Goal: Task Accomplishment & Management: Use online tool/utility

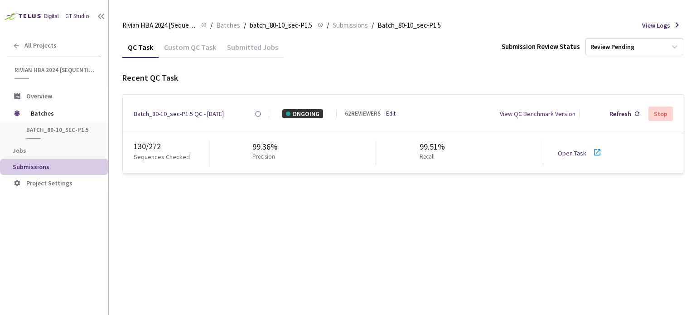
click at [573, 153] on link "Open Task" at bounding box center [572, 153] width 29 height 8
click at [175, 115] on div "Batch_80-10_sec-P1.5 QC - [DATE]" at bounding box center [179, 113] width 90 height 9
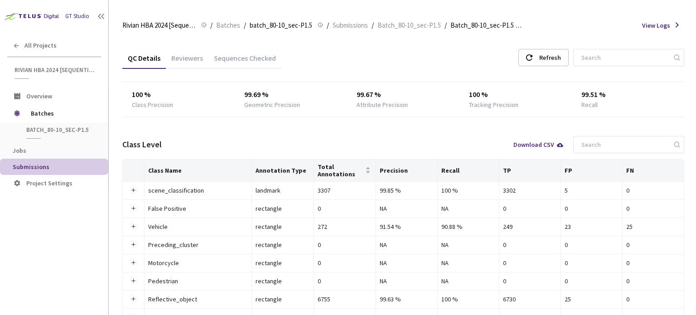
click at [184, 61] on div "Reviewers" at bounding box center [187, 61] width 43 height 15
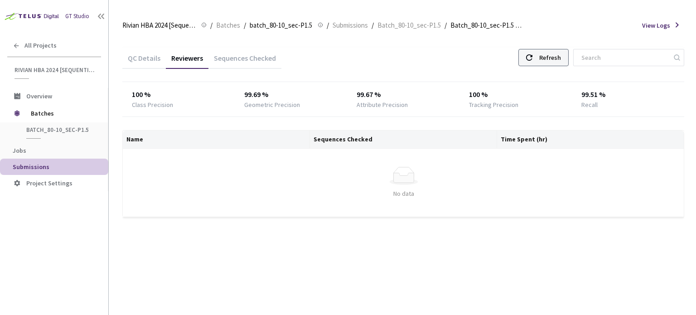
click at [558, 54] on div "Refresh" at bounding box center [551, 57] width 22 height 16
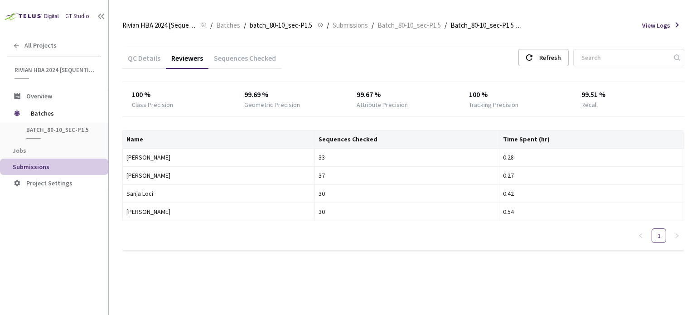
click at [258, 52] on div "Sequences Checked" at bounding box center [245, 56] width 73 height 19
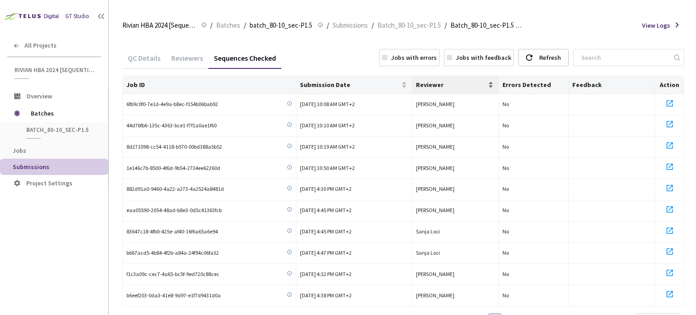
click at [447, 84] on span "Reviewer" at bounding box center [451, 84] width 71 height 7
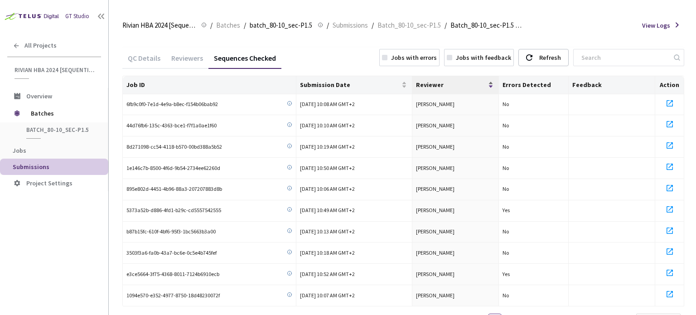
click at [447, 84] on span "Reviewer" at bounding box center [451, 84] width 71 height 7
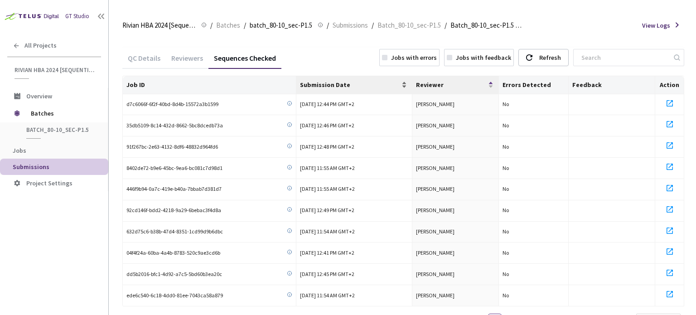
click at [344, 89] on div "Submission Date" at bounding box center [354, 84] width 108 height 9
click at [345, 85] on span "Submission Date" at bounding box center [349, 84] width 99 height 7
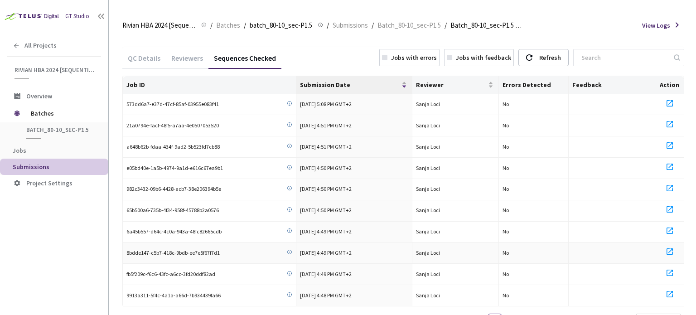
scroll to position [42, 0]
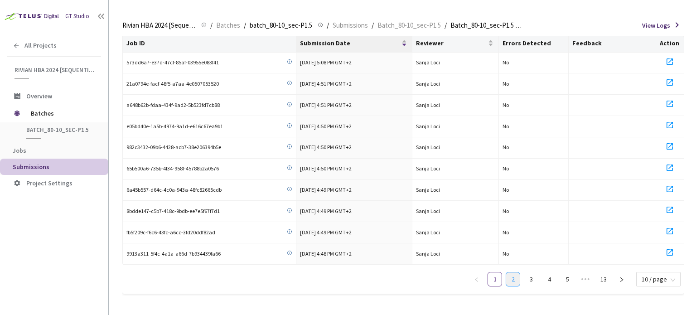
click at [509, 277] on link "2" at bounding box center [513, 280] width 14 height 14
click at [533, 277] on link "3" at bounding box center [532, 280] width 14 height 14
click at [550, 280] on link "4" at bounding box center [550, 280] width 14 height 14
click at [554, 282] on link "5" at bounding box center [550, 280] width 14 height 14
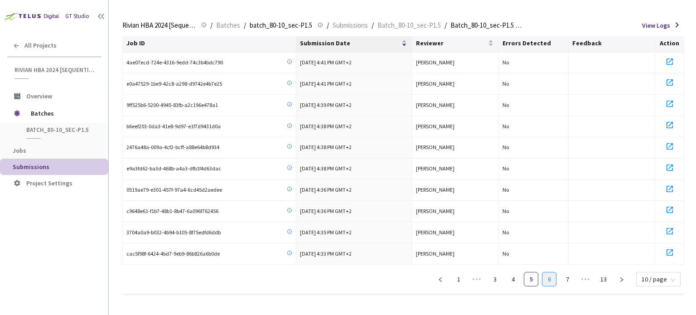
click at [554, 280] on link "6" at bounding box center [550, 280] width 14 height 14
click at [553, 282] on link "7" at bounding box center [550, 280] width 14 height 14
click at [551, 281] on link "8" at bounding box center [550, 280] width 14 height 14
click at [551, 281] on link "9" at bounding box center [550, 280] width 14 height 14
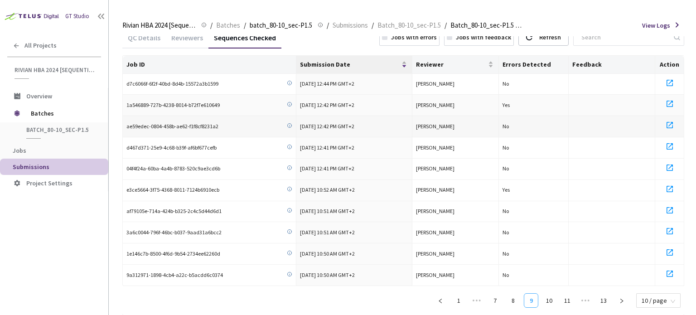
scroll to position [0, 0]
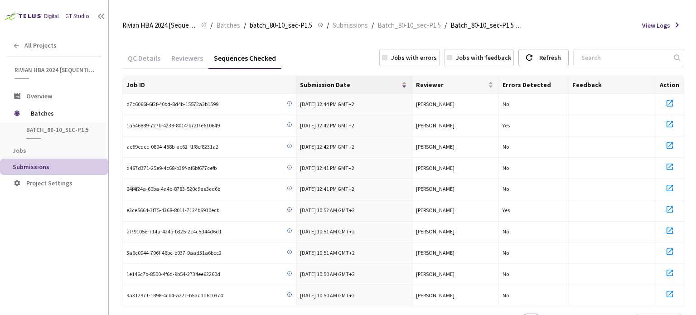
click at [178, 55] on div "Reviewers" at bounding box center [187, 61] width 43 height 15
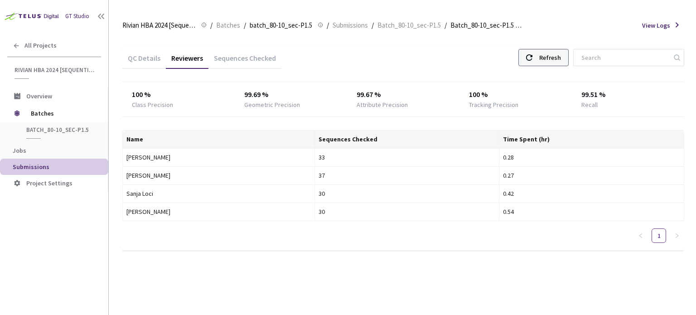
click at [553, 49] on div "Refresh" at bounding box center [551, 57] width 22 height 16
click at [550, 58] on div "Refresh" at bounding box center [551, 57] width 22 height 16
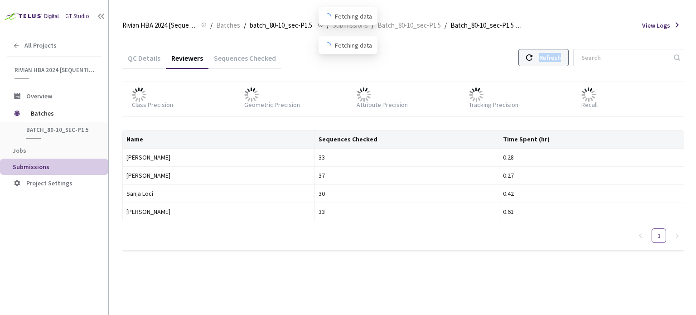
click at [550, 58] on div "Refresh" at bounding box center [551, 57] width 22 height 16
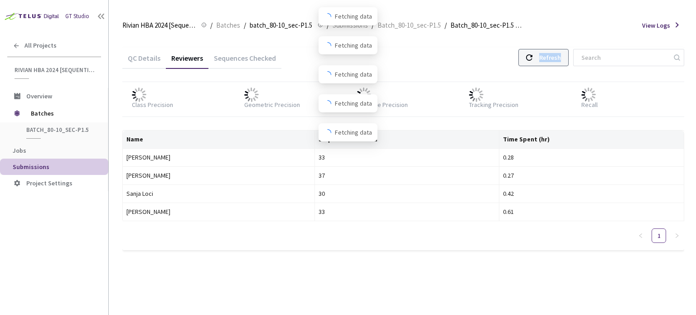
click at [550, 58] on div "Refresh" at bounding box center [551, 57] width 22 height 16
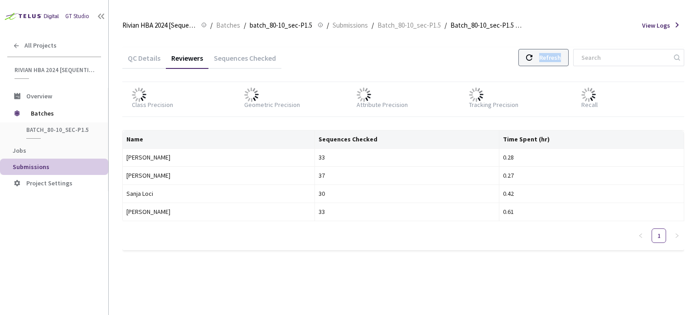
click at [550, 58] on div "Refresh" at bounding box center [551, 57] width 22 height 16
click at [551, 58] on div "Refresh" at bounding box center [551, 57] width 22 height 16
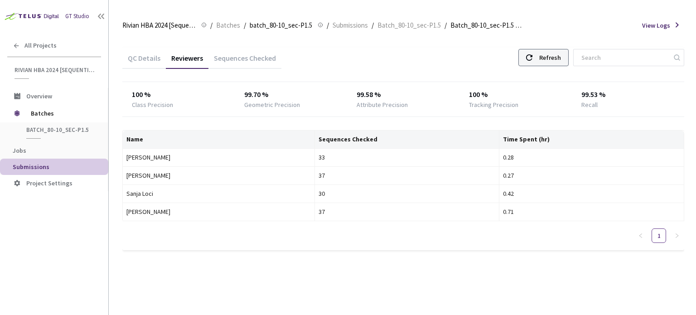
click at [551, 58] on div "Refresh" at bounding box center [551, 57] width 22 height 16
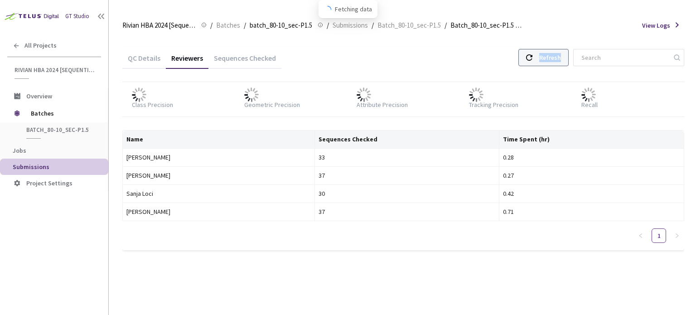
click at [551, 58] on div "Refresh" at bounding box center [551, 57] width 22 height 16
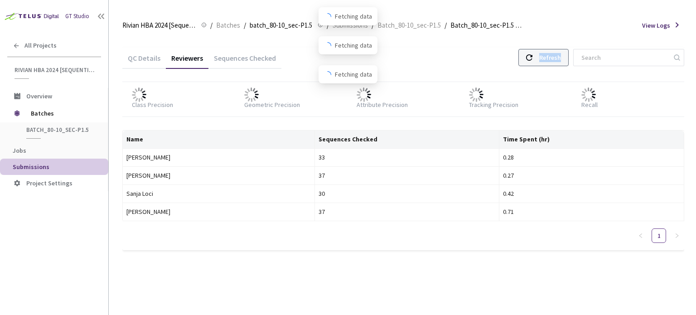
click at [551, 58] on div "Refresh" at bounding box center [551, 57] width 22 height 16
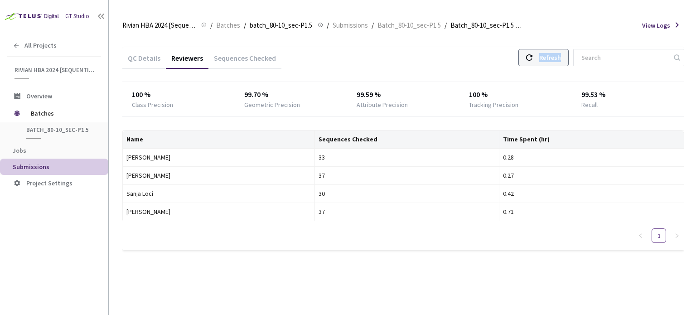
click at [551, 58] on div "Refresh" at bounding box center [551, 57] width 22 height 16
click at [552, 58] on div "Refresh" at bounding box center [551, 57] width 22 height 16
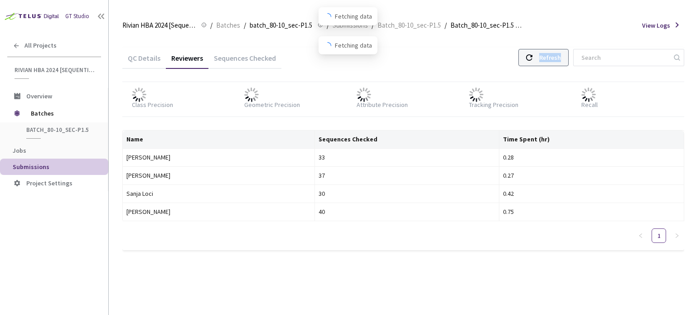
click at [552, 58] on div "Refresh" at bounding box center [551, 57] width 22 height 16
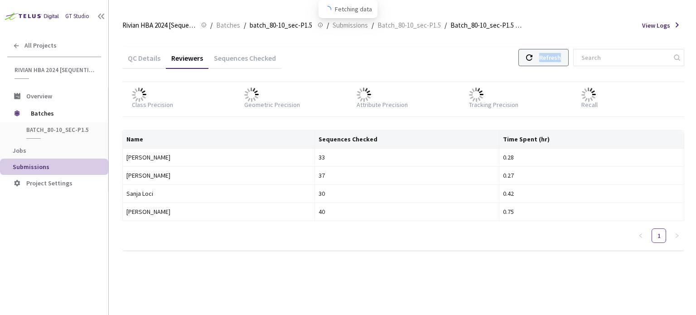
click at [552, 58] on div "Refresh" at bounding box center [551, 57] width 22 height 16
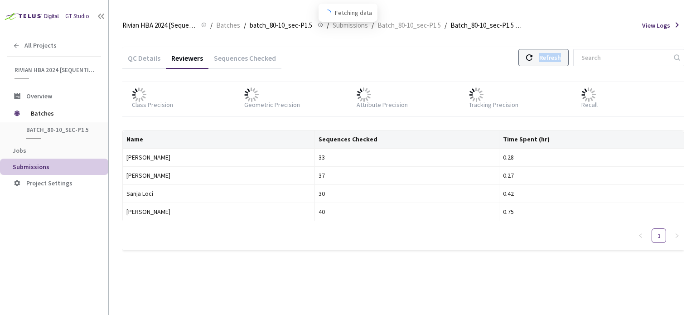
click at [552, 58] on div "Refresh" at bounding box center [551, 57] width 22 height 16
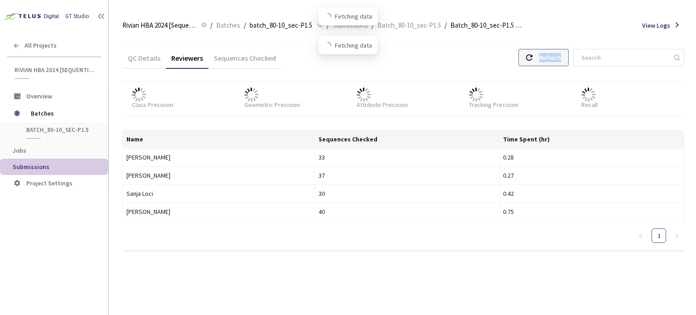
click at [552, 58] on div "Refresh" at bounding box center [551, 57] width 22 height 16
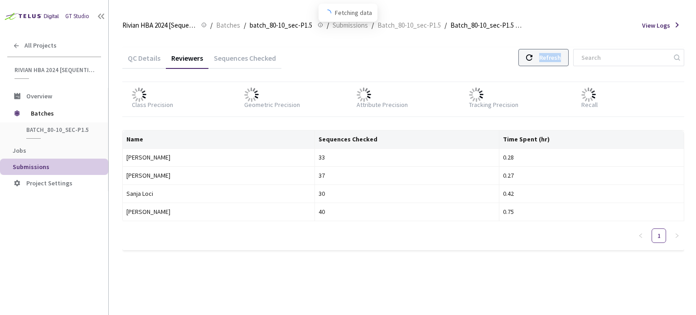
click at [552, 58] on div "Refresh" at bounding box center [551, 57] width 22 height 16
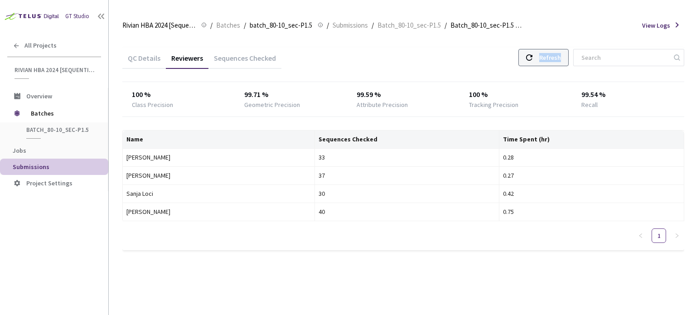
click at [552, 58] on div "Refresh" at bounding box center [551, 57] width 22 height 16
click at [561, 54] on div "Refresh" at bounding box center [551, 57] width 22 height 16
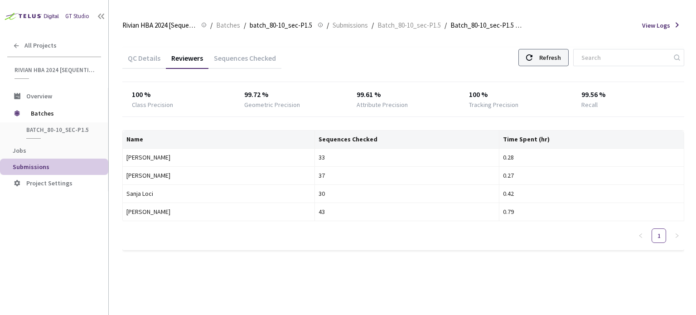
click at [561, 54] on div "Refresh" at bounding box center [551, 57] width 22 height 16
click at [555, 63] on div "Refresh" at bounding box center [551, 57] width 22 height 16
click at [555, 58] on div "Refresh" at bounding box center [551, 57] width 22 height 16
click at [555, 59] on div "Refresh" at bounding box center [551, 57] width 22 height 16
click at [557, 57] on div "Refresh" at bounding box center [551, 57] width 22 height 16
